Goal: Check status: Check status

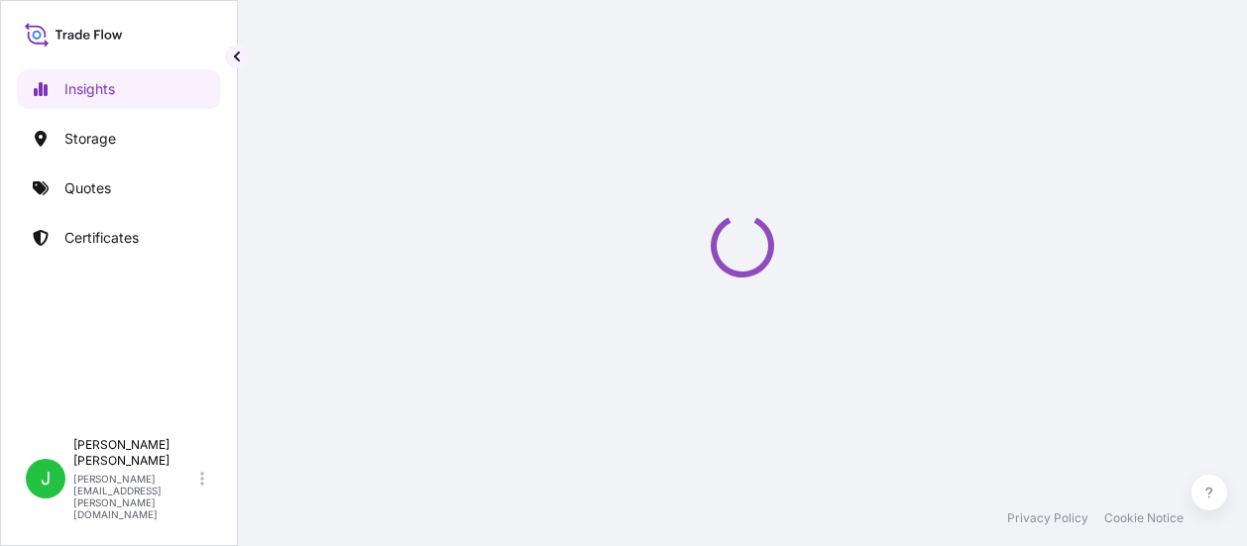
select select "2025"
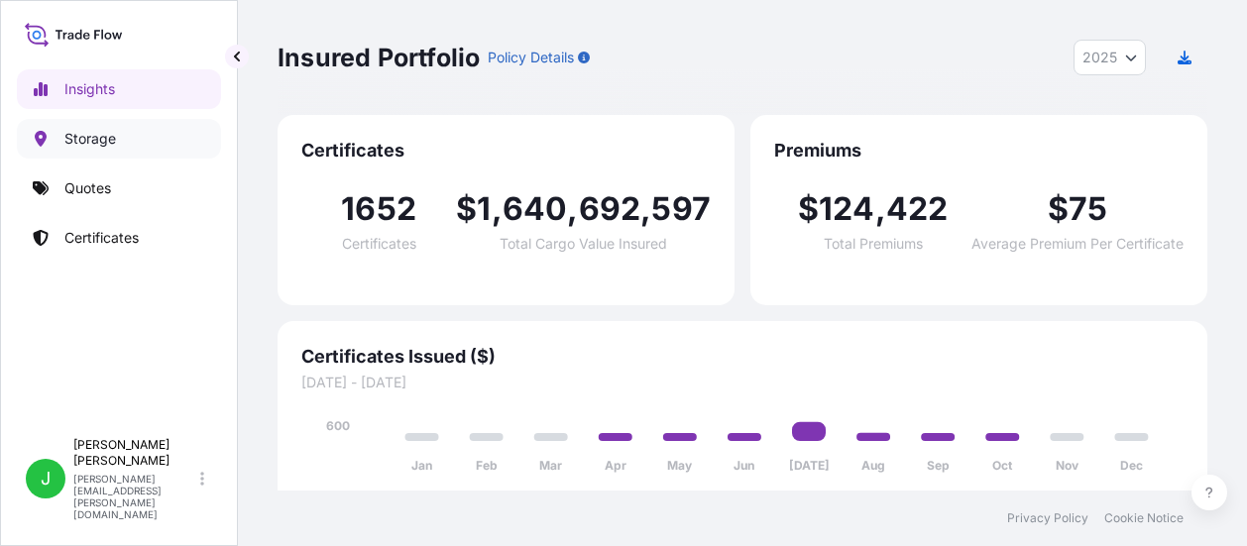
click at [67, 133] on p "Storage" at bounding box center [90, 139] width 52 height 20
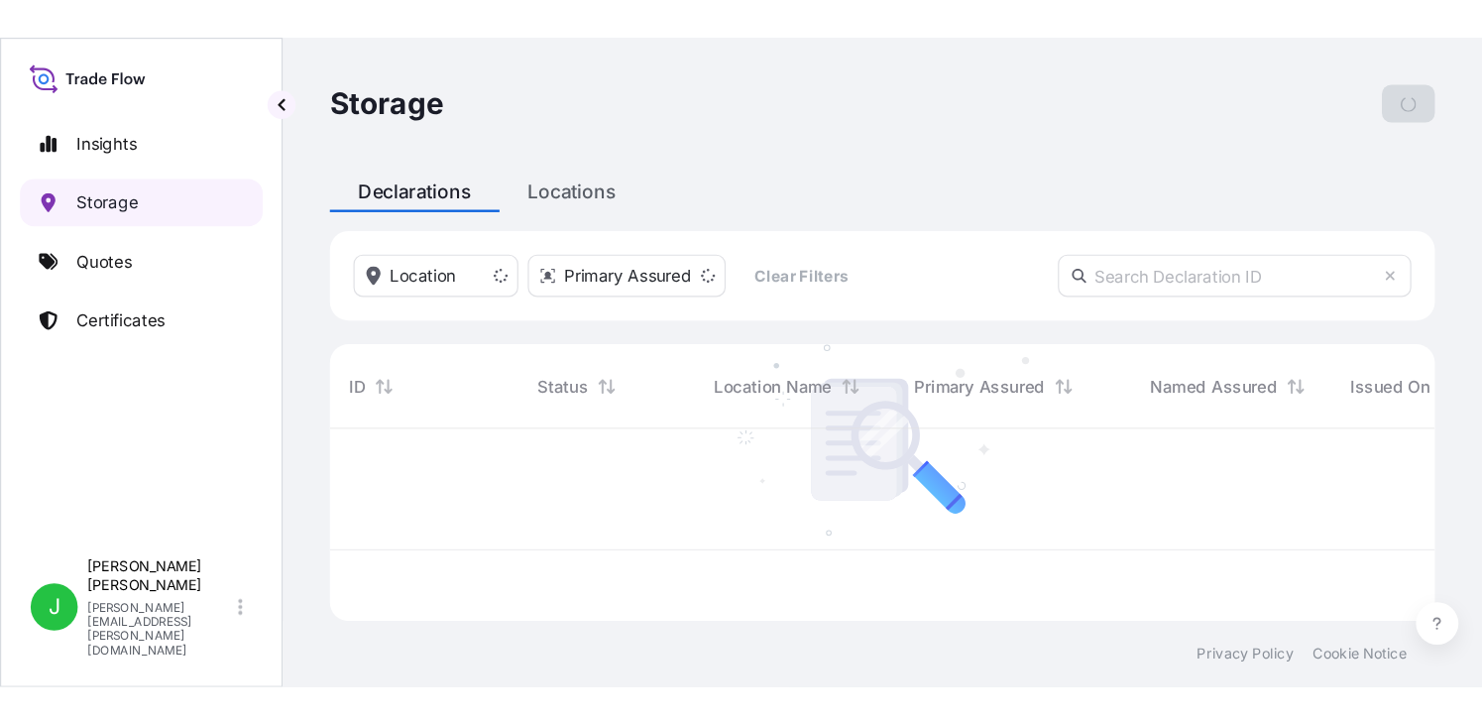
scroll to position [158, 915]
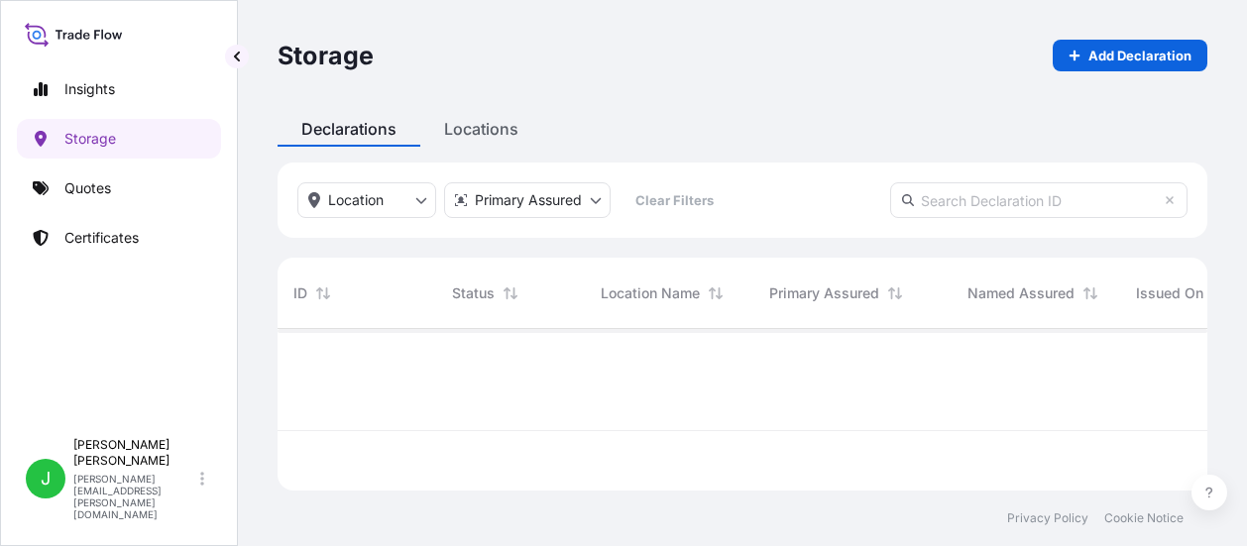
click at [952, 196] on input "text" at bounding box center [1038, 200] width 297 height 36
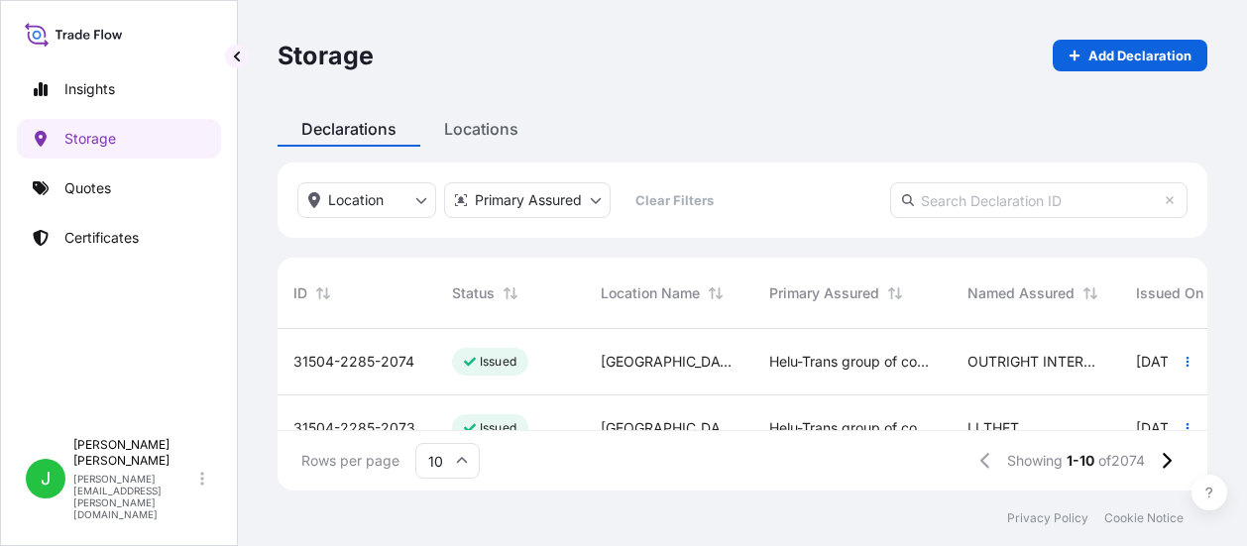
paste input "[PHONE_NUMBER]"
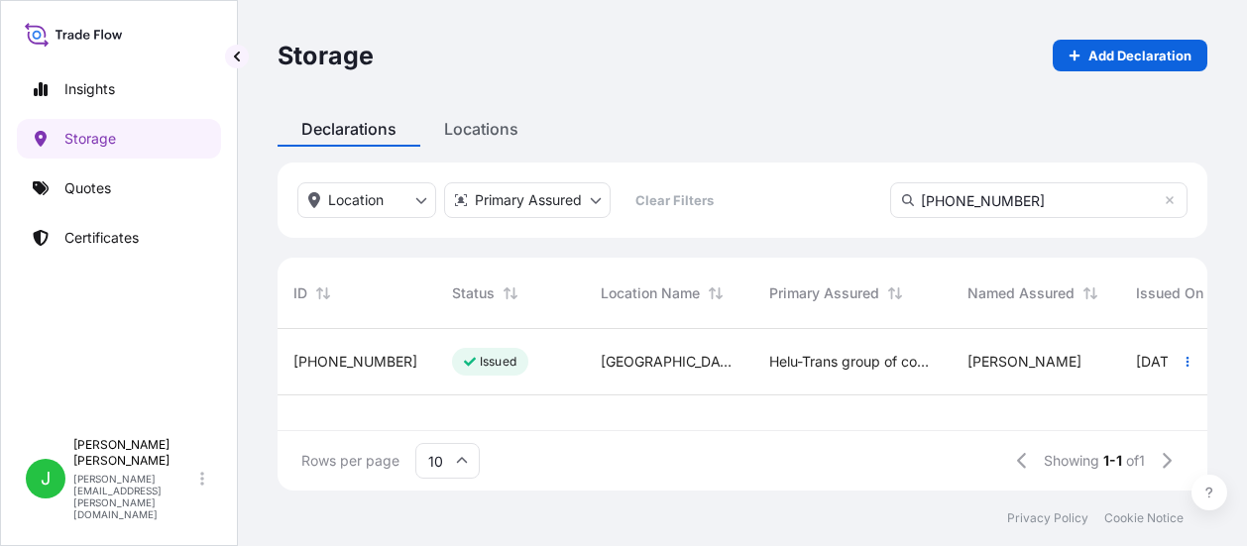
type input "[PHONE_NUMBER]"
click at [348, 364] on span "[PHONE_NUMBER]" at bounding box center [355, 362] width 124 height 20
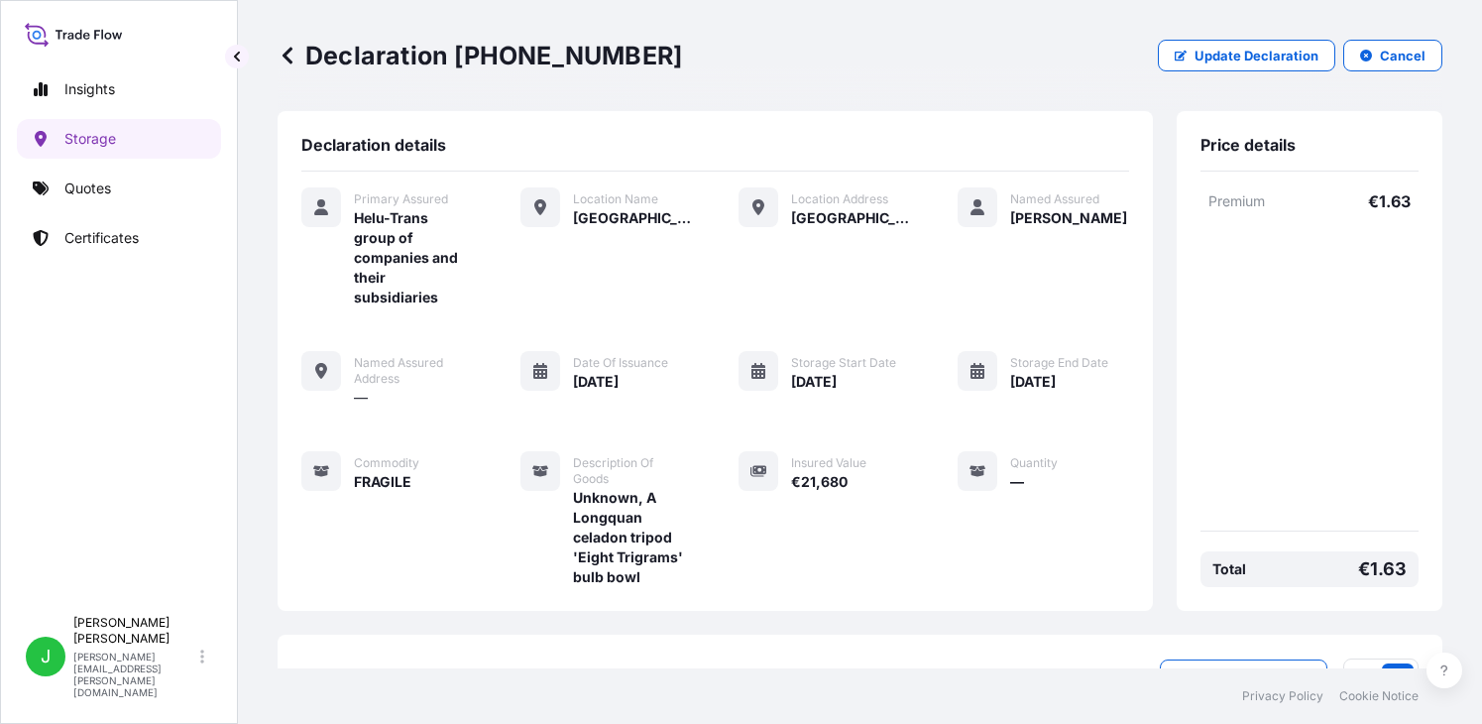
scroll to position [152, 0]
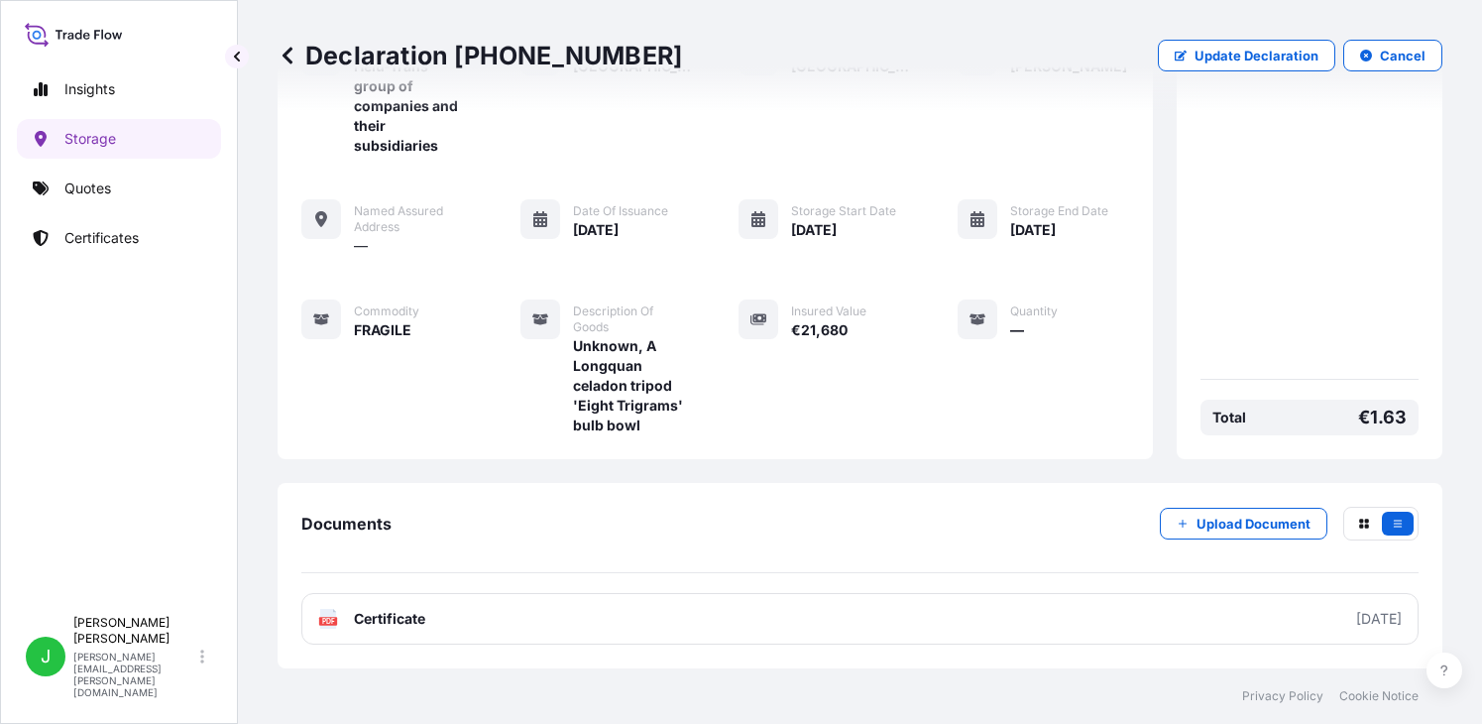
click at [877, 512] on div "Documents Upload Document" at bounding box center [859, 539] width 1117 height 66
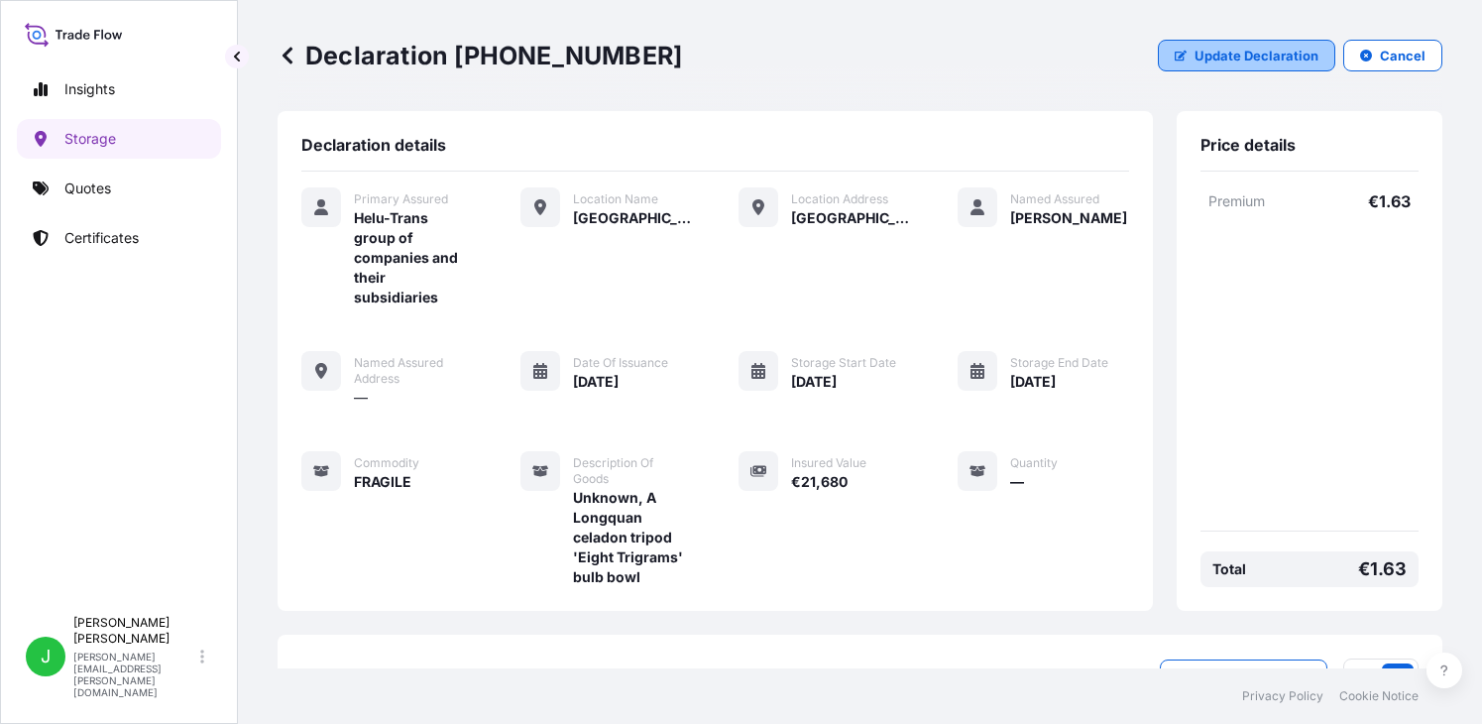
click at [1246, 44] on button "Update Declaration" at bounding box center [1246, 56] width 177 height 32
